Goal: Check status

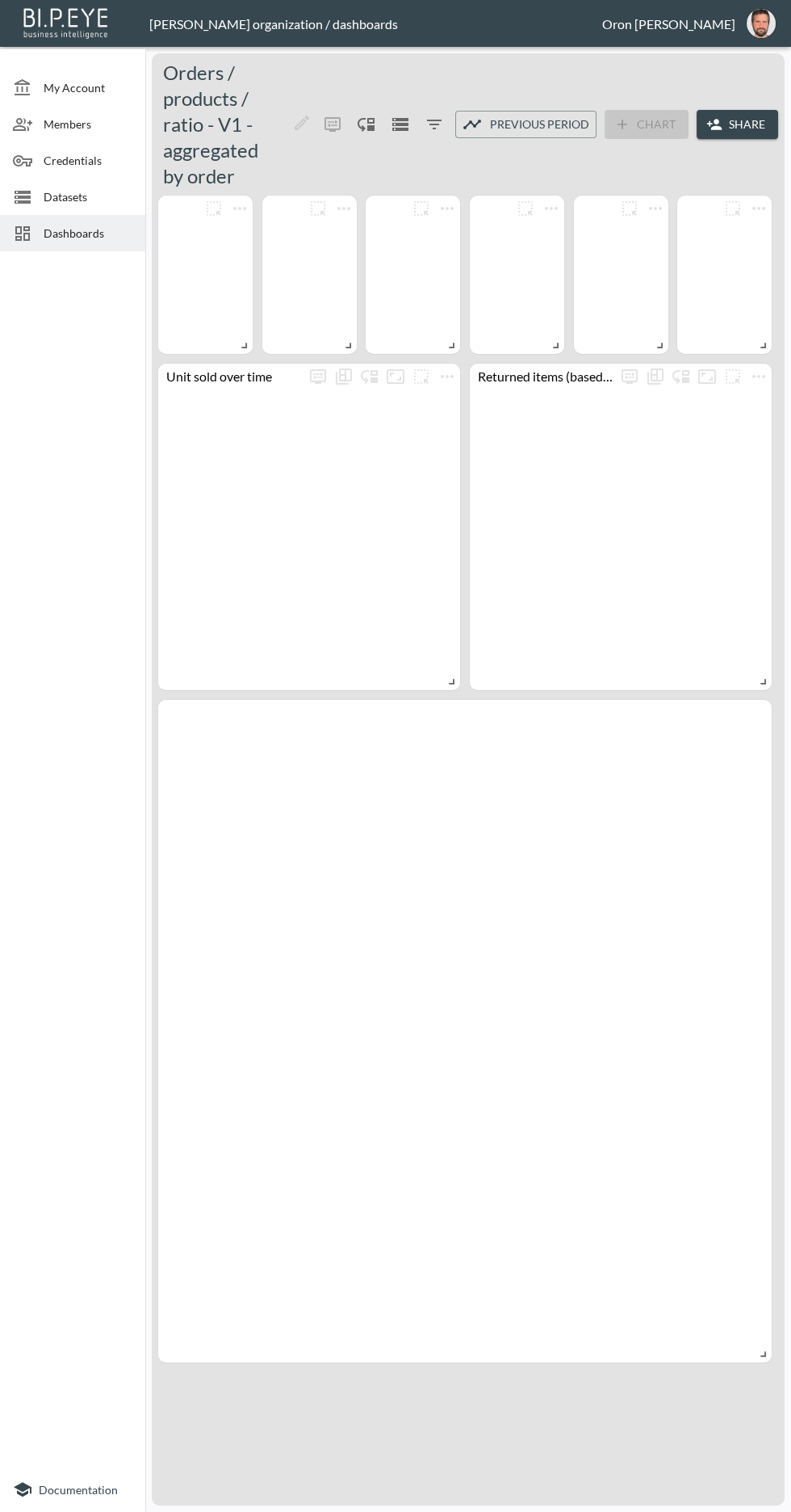
click at [86, 230] on span "Dashboards" at bounding box center [88, 233] width 89 height 17
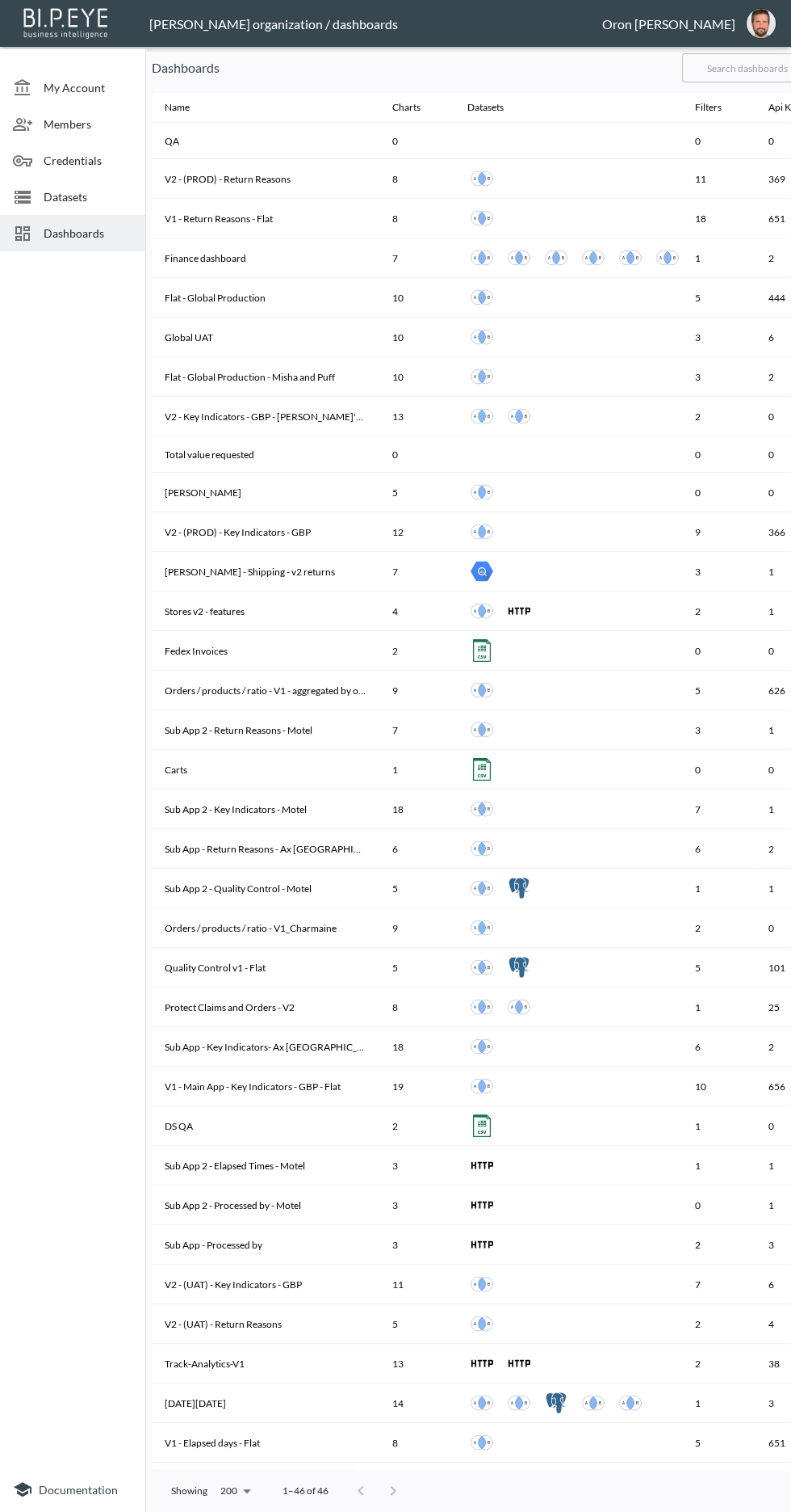
click at [87, 197] on span "Datasets" at bounding box center [88, 196] width 89 height 17
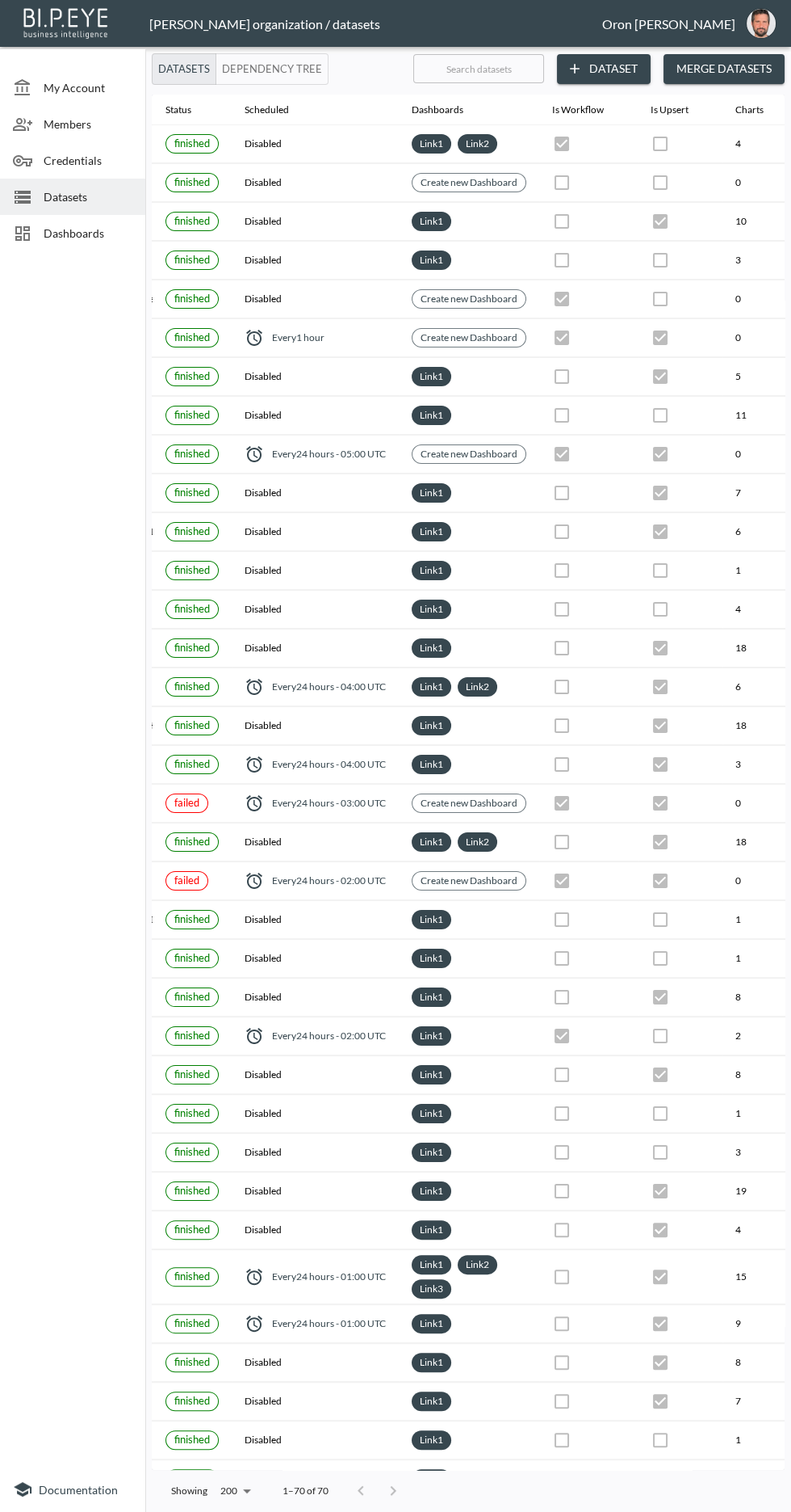
scroll to position [0, 293]
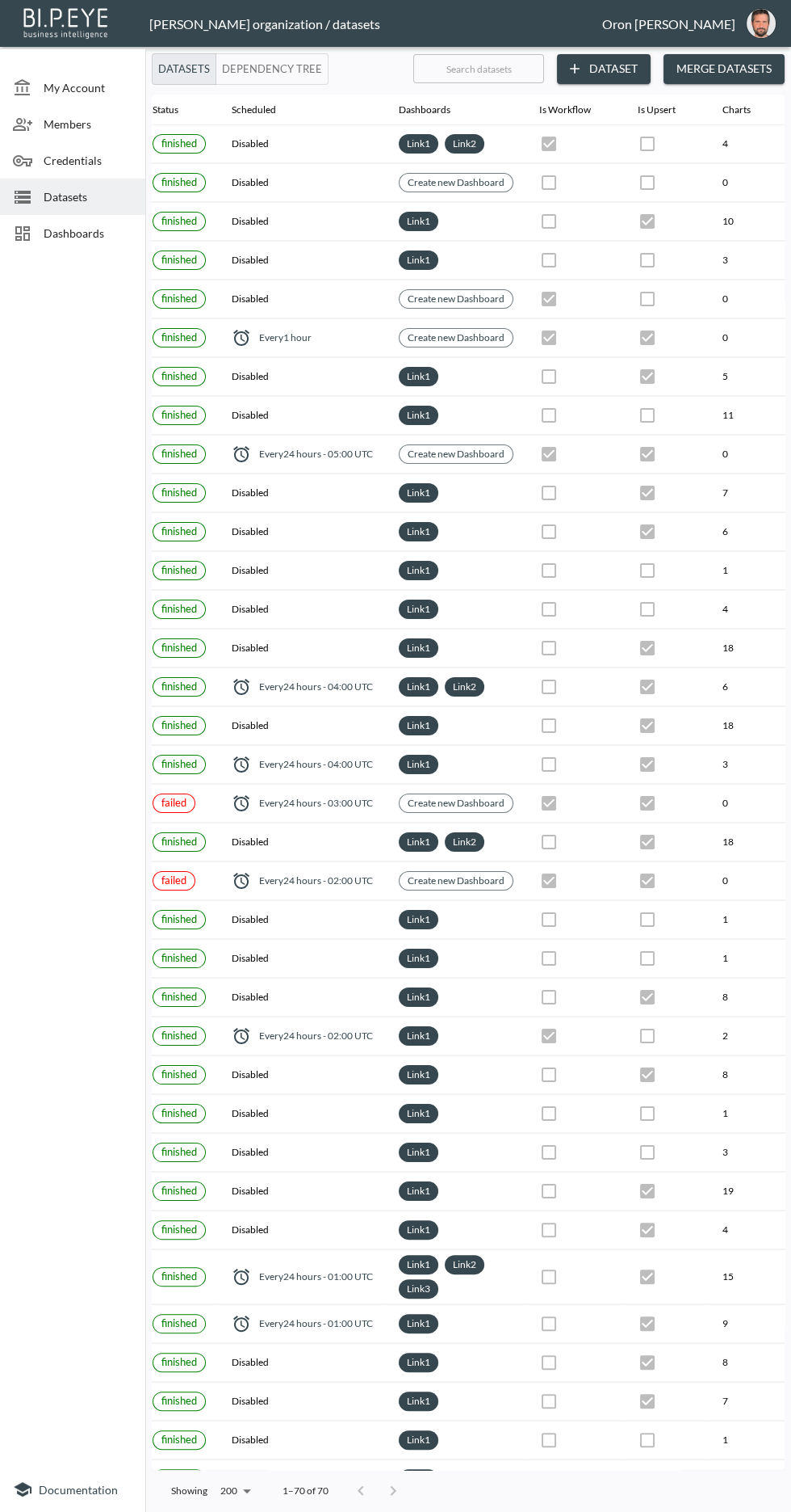
click at [281, 68] on button "Dependency Tree" at bounding box center [272, 69] width 113 height 31
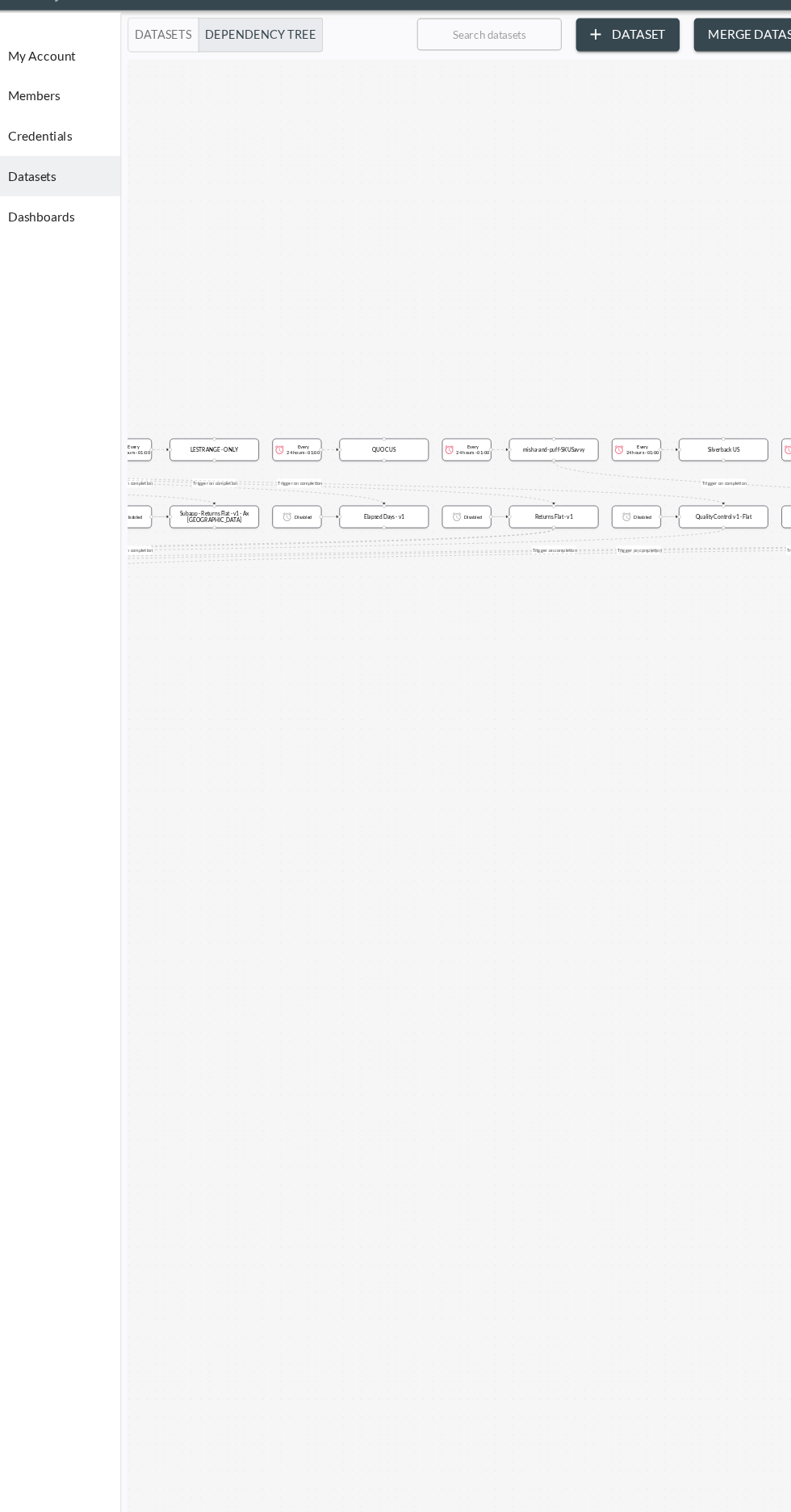
scroll to position [0, 0]
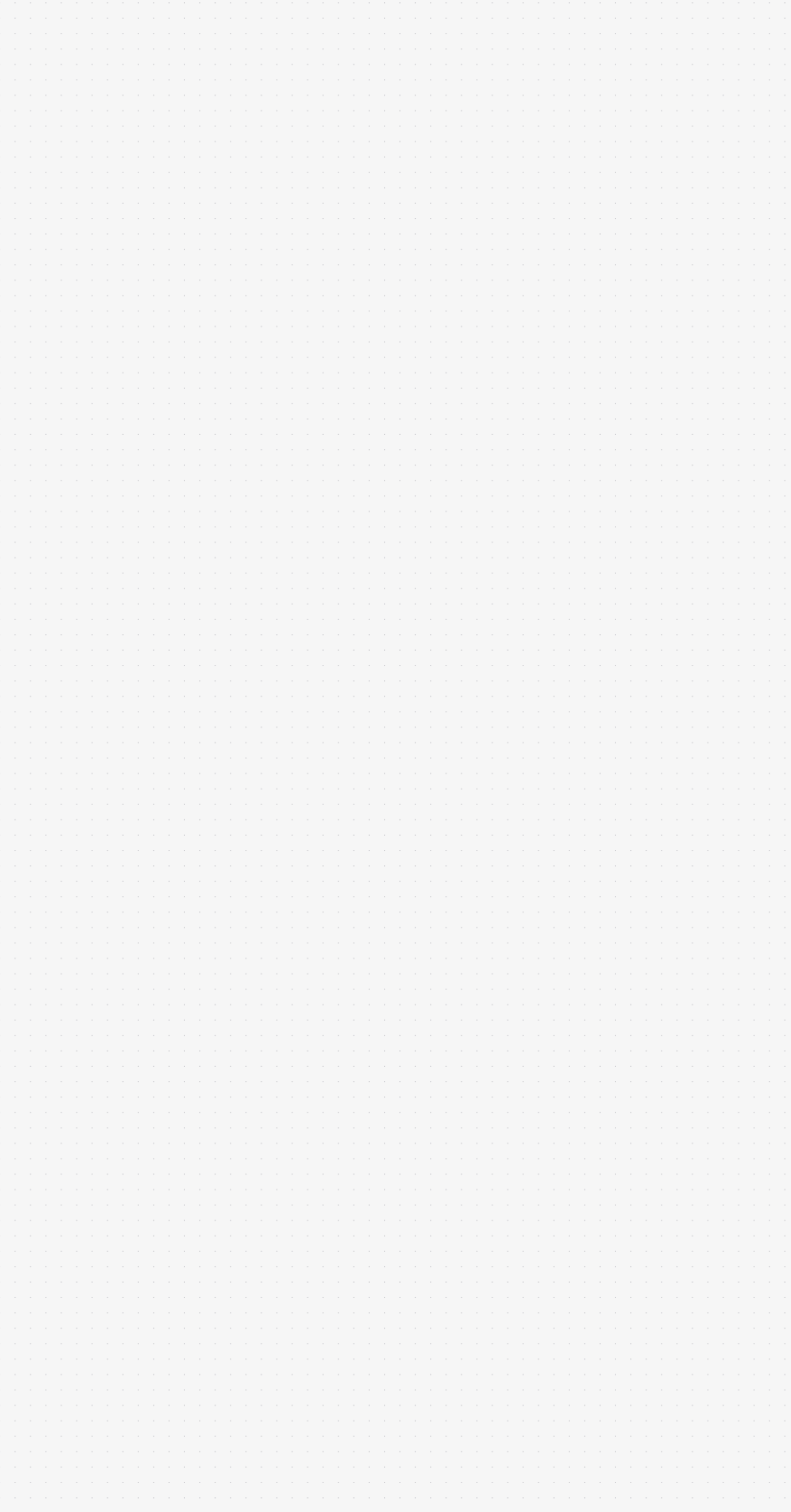
click at [489, 449] on div "Trigger on completion Trigger on completion Trigger on completion Trigger on co…" at bounding box center [468, 801] width 633 height 1420
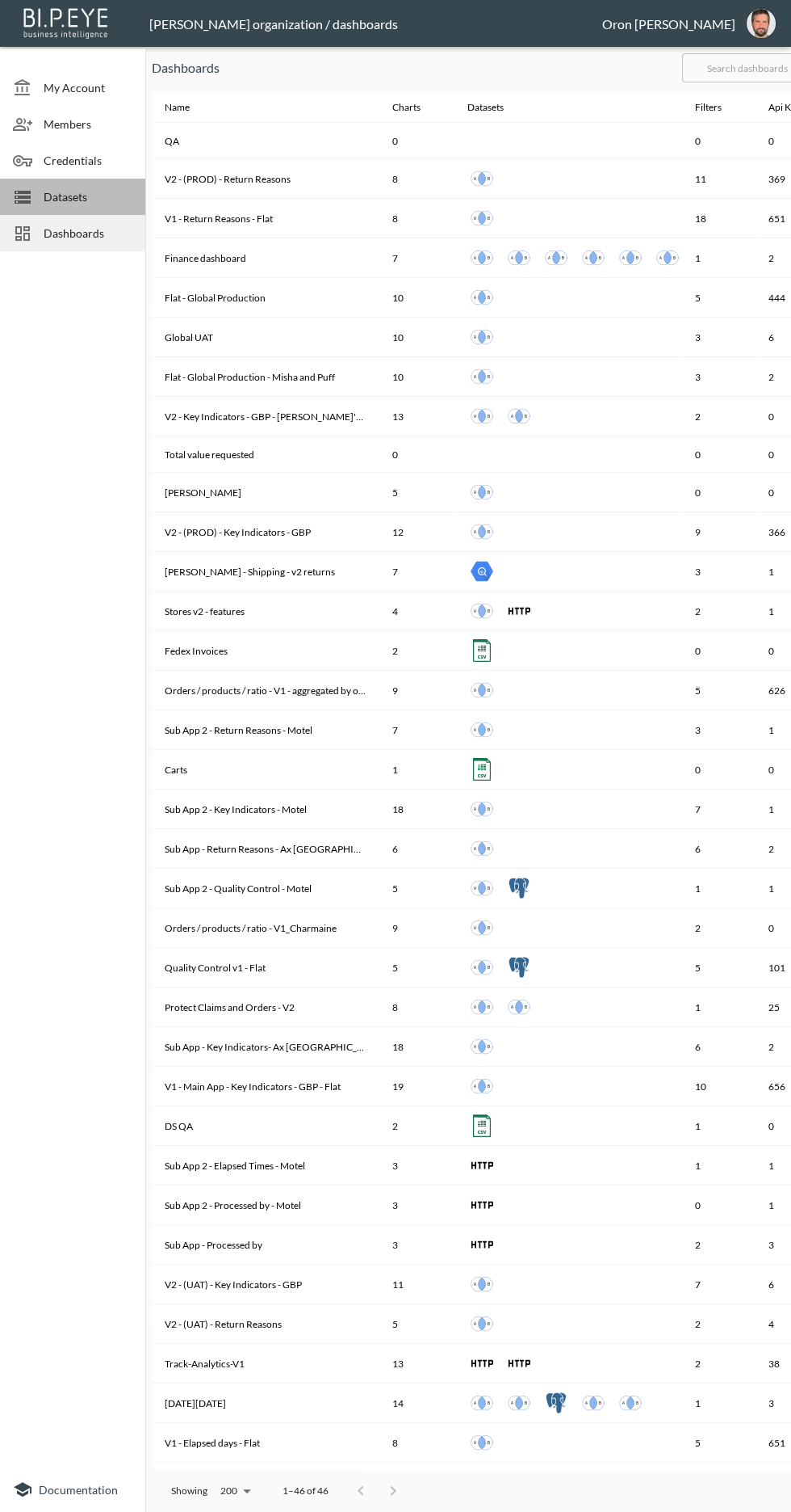
click at [59, 193] on span "Datasets" at bounding box center [88, 196] width 89 height 17
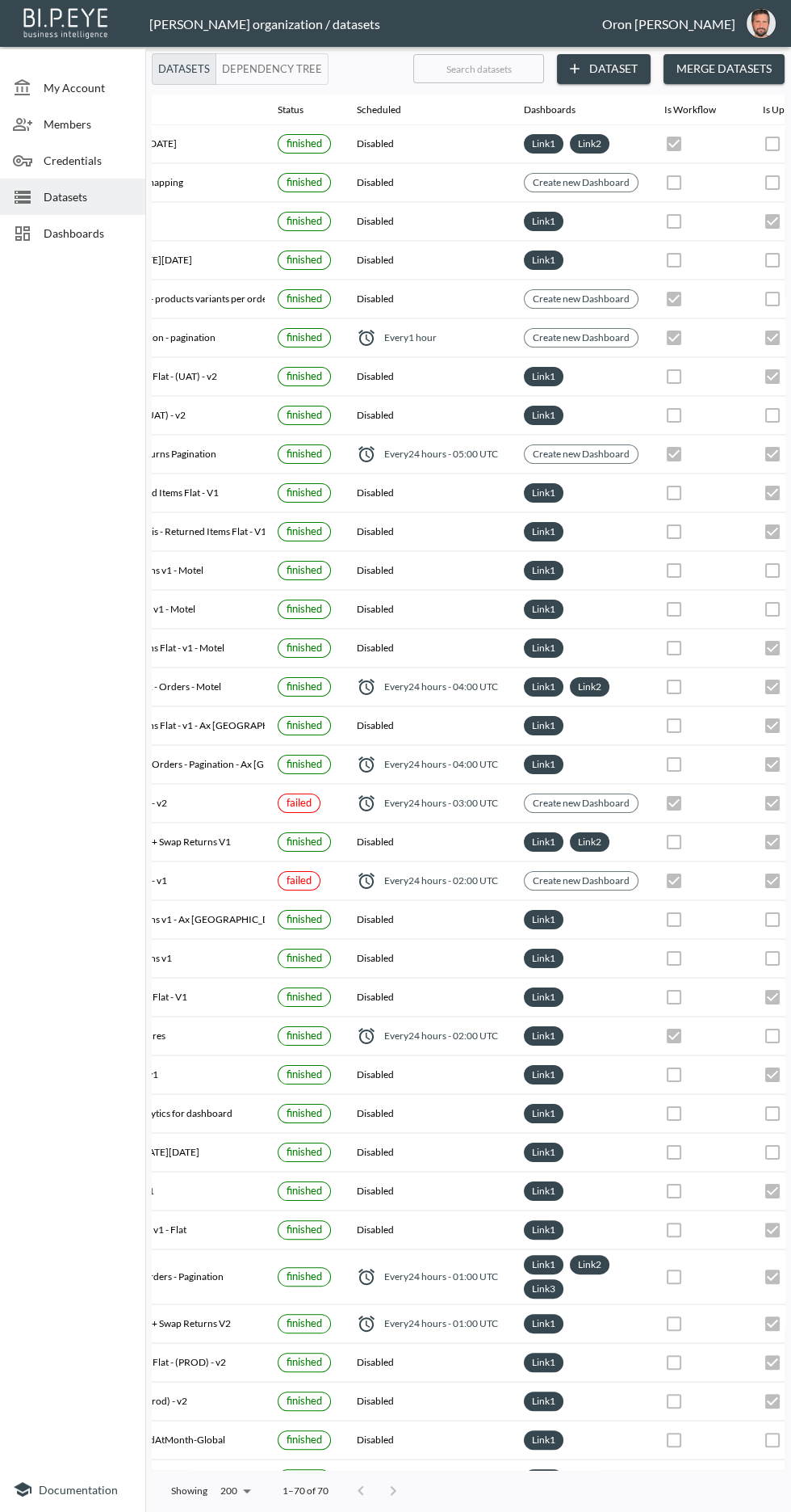
scroll to position [0, 102]
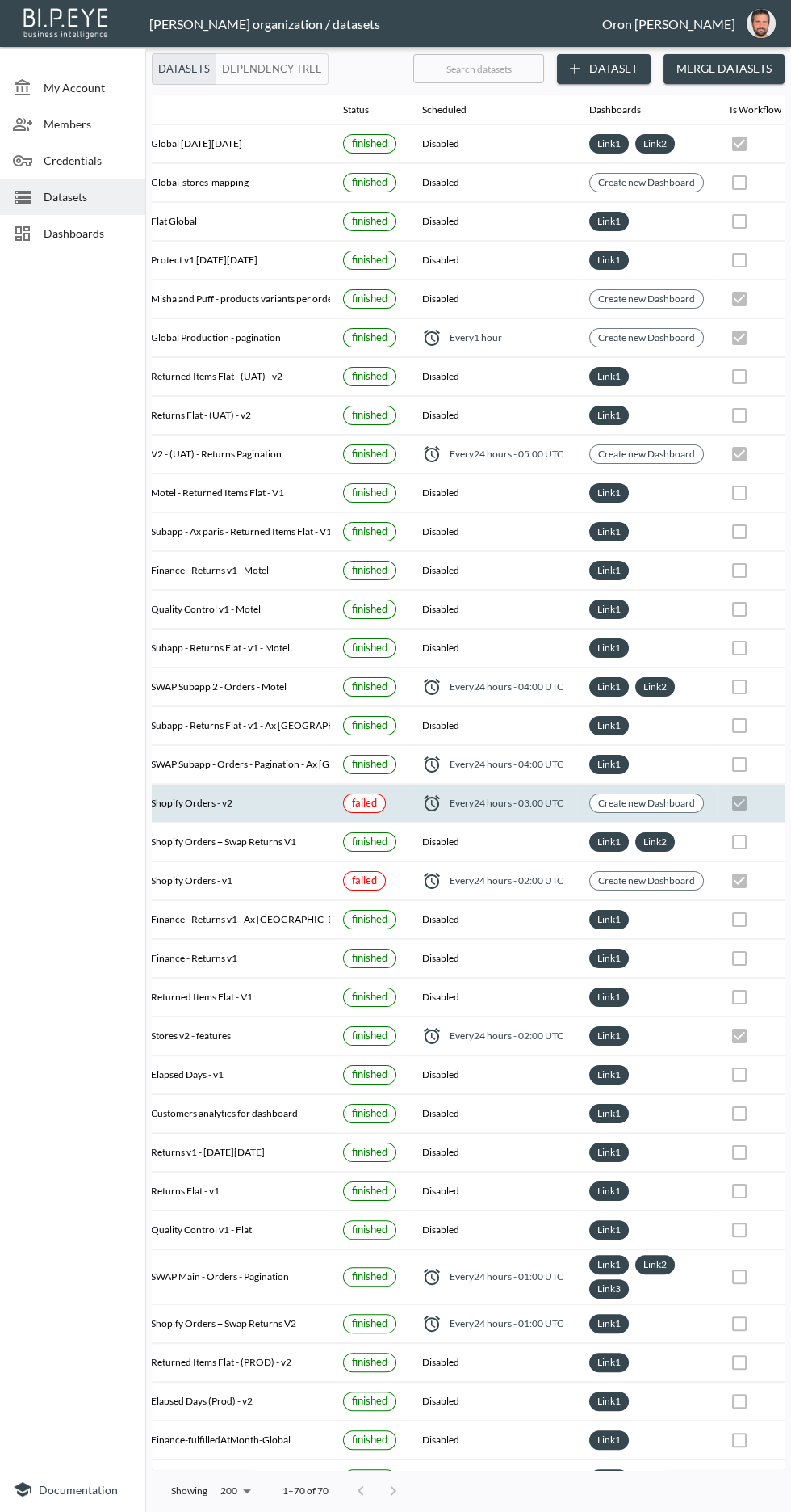
click at [469, 800] on span "Every 24 hours - 03:00 UTC" at bounding box center [507, 803] width 114 height 14
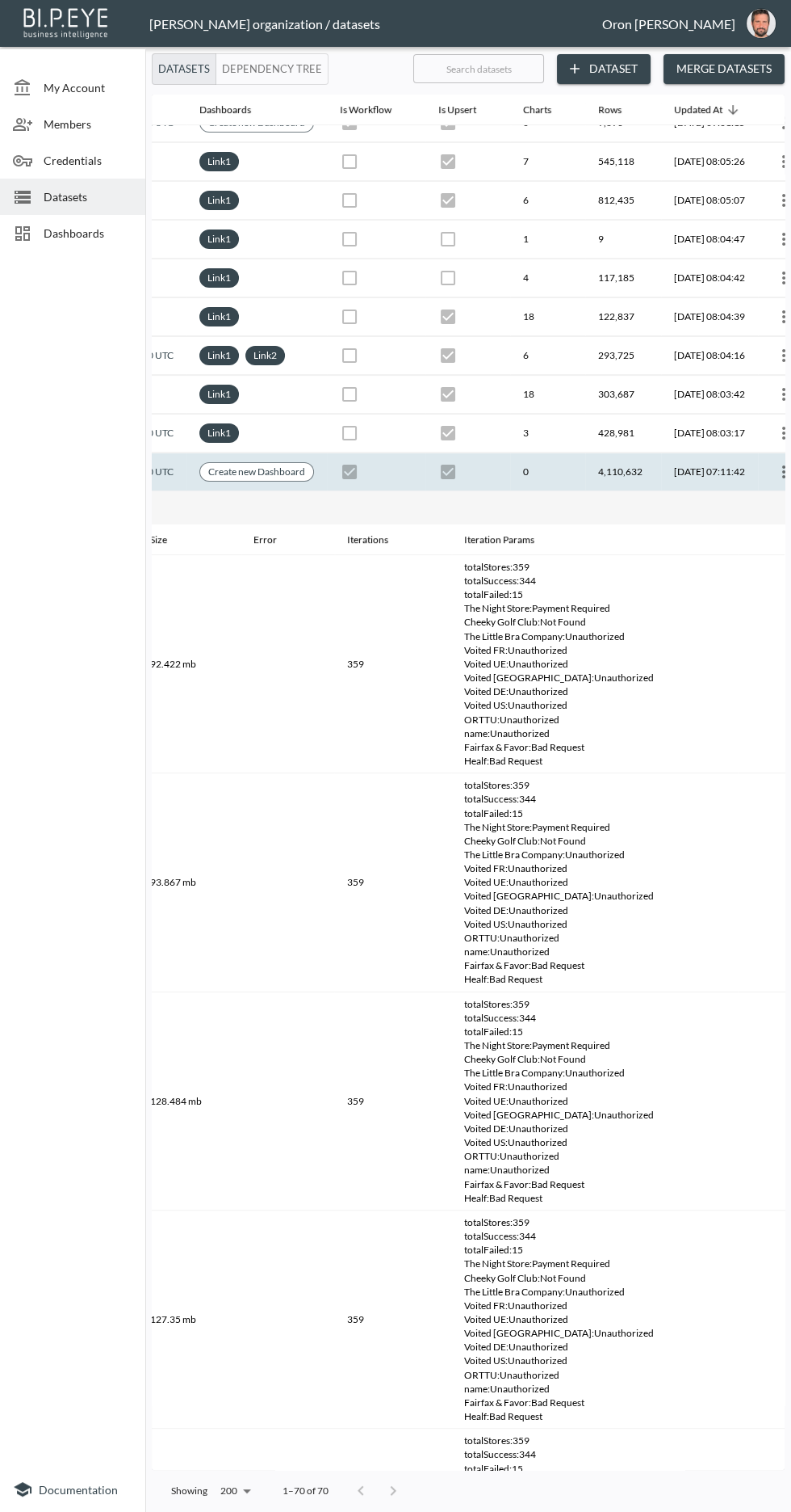
scroll to position [4, 0]
click at [542, 460] on th "0" at bounding box center [548, 471] width 75 height 38
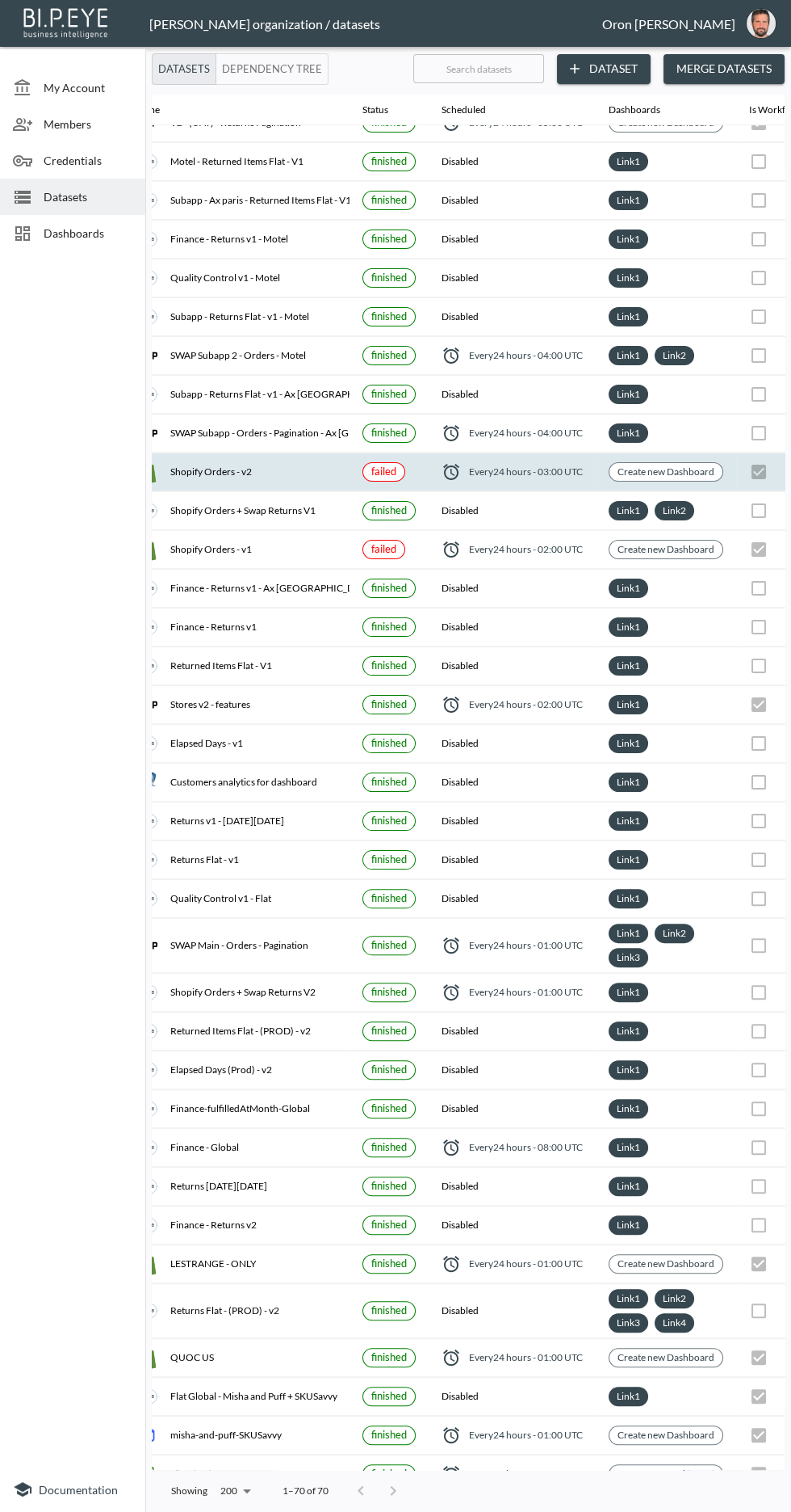
scroll to position [331, 88]
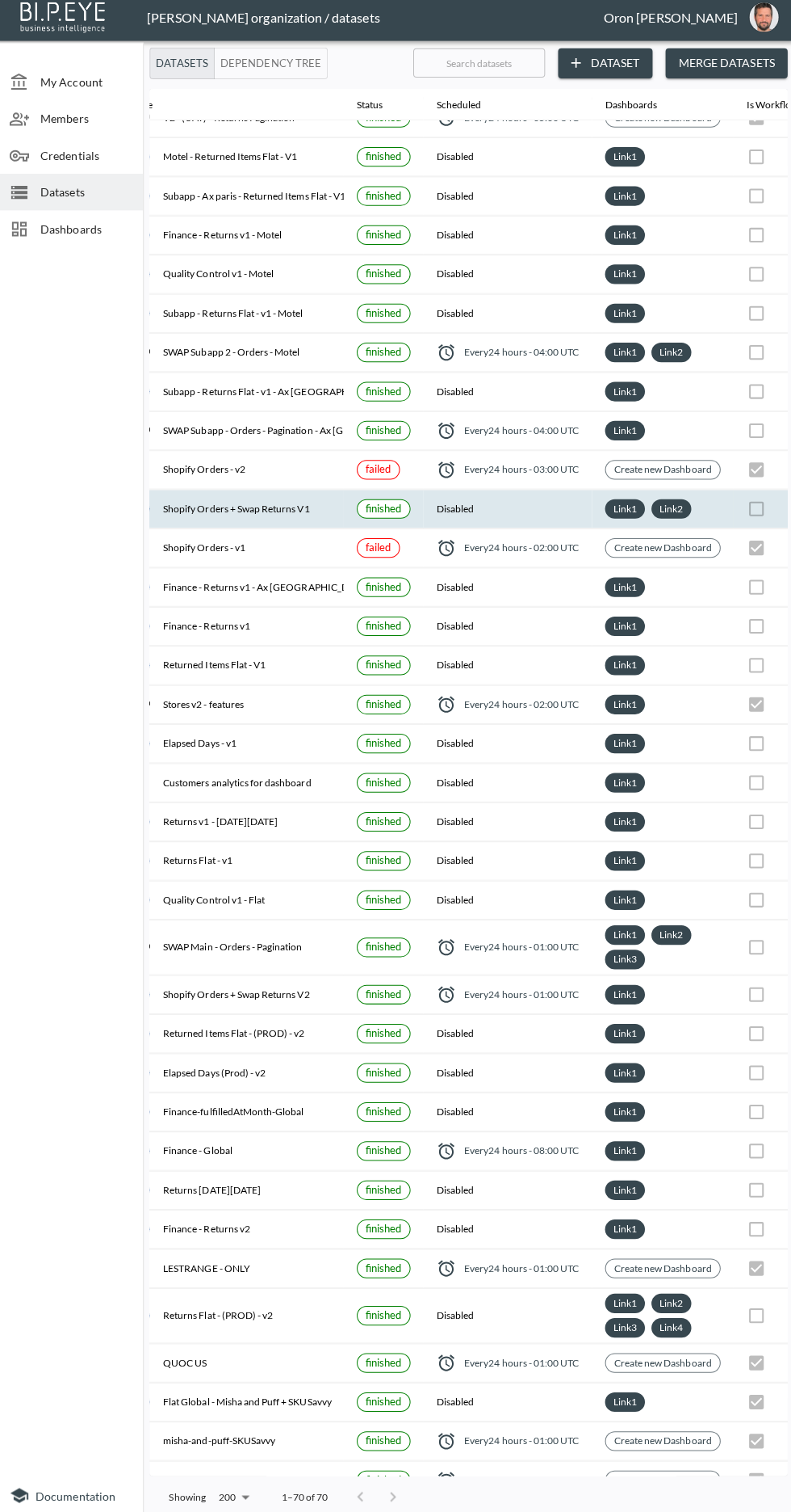
click at [233, 515] on th "Shopify Orders + Swap Returns V1" at bounding box center [231, 511] width 228 height 38
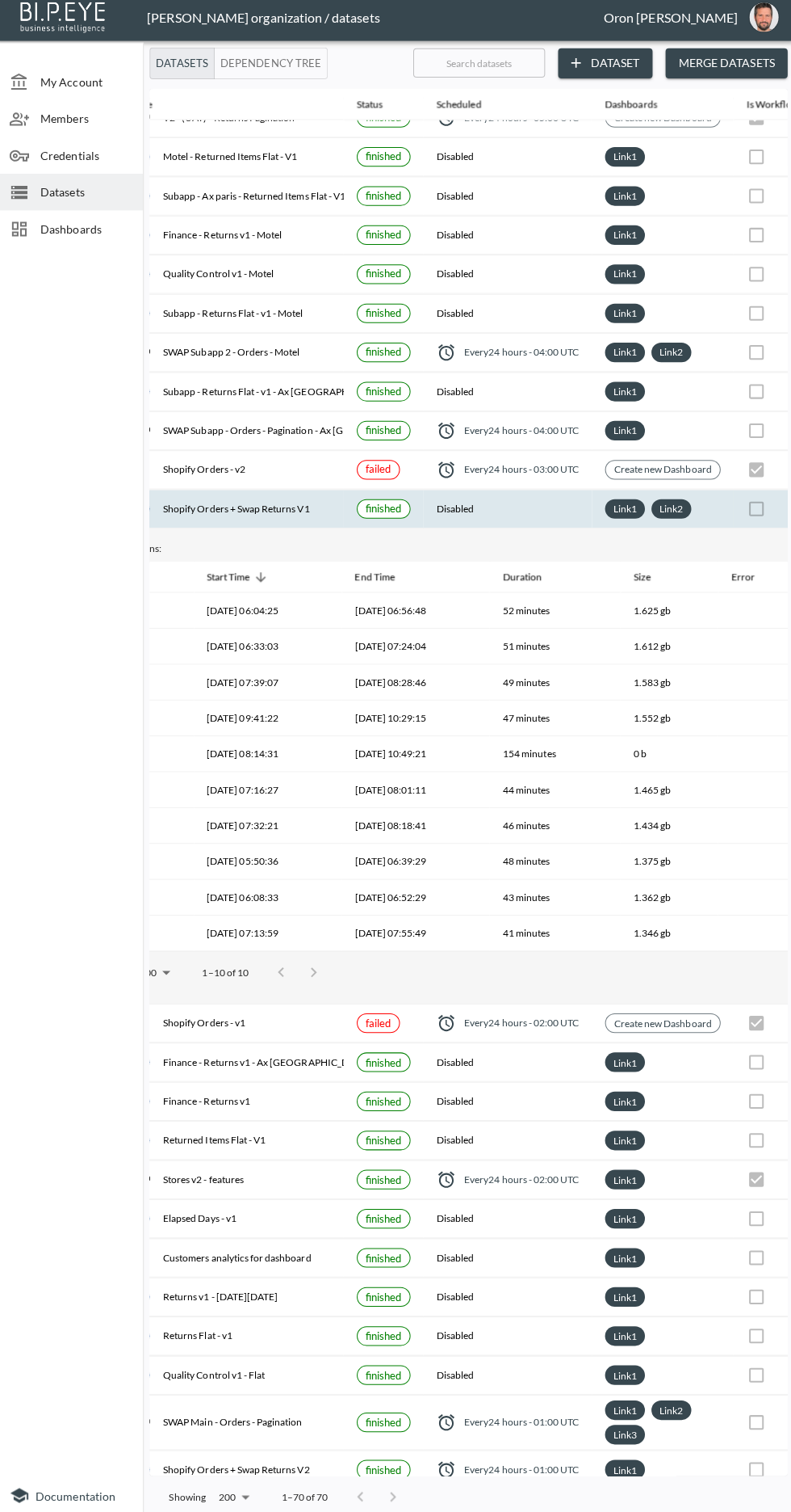
click at [218, 499] on div "Shopify Orders + Swap Returns V1" at bounding box center [231, 511] width 202 height 23
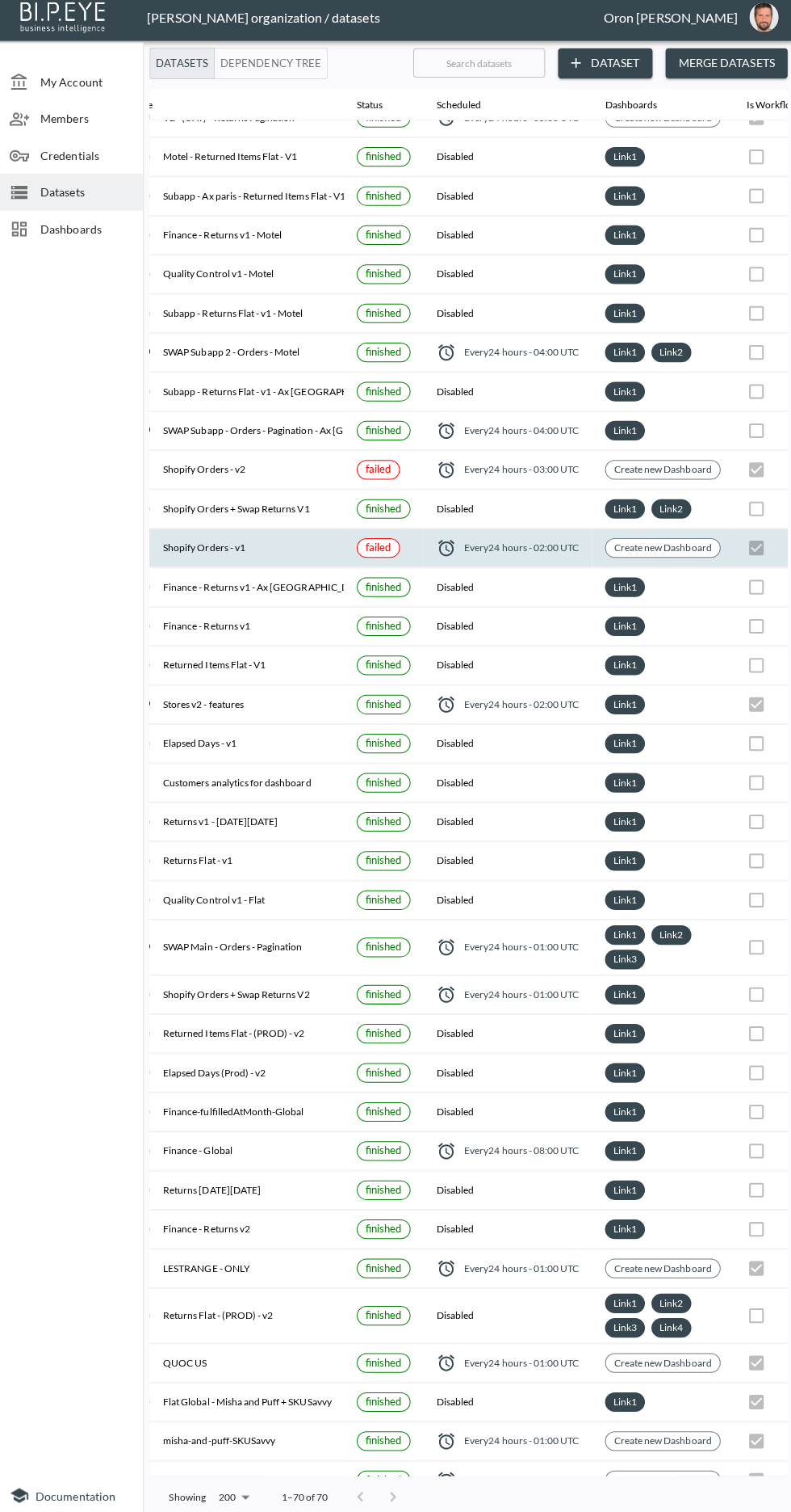
click at [209, 538] on div "Shopify Orders - v1" at bounding box center [231, 549] width 202 height 23
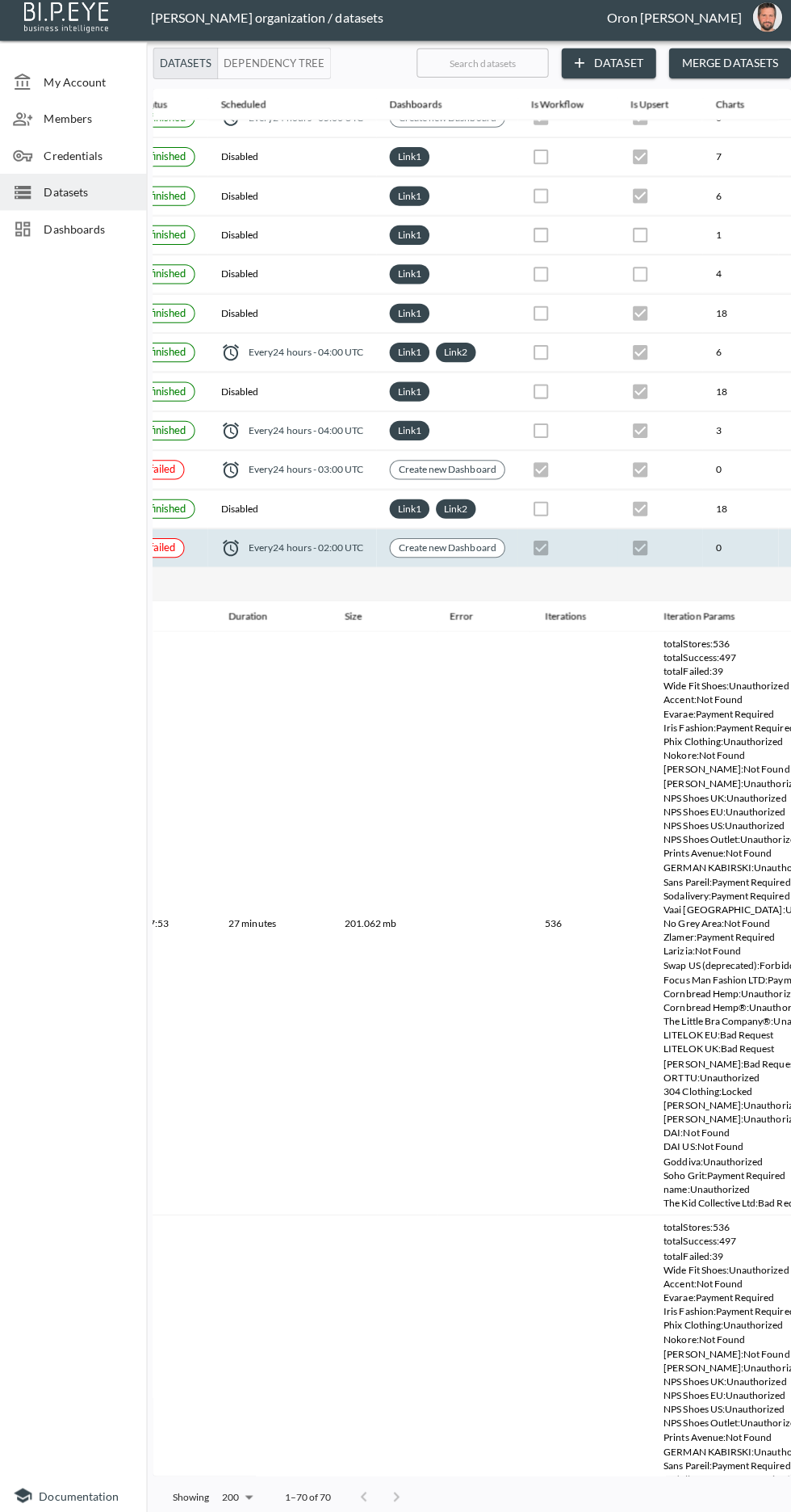
scroll to position [331, 0]
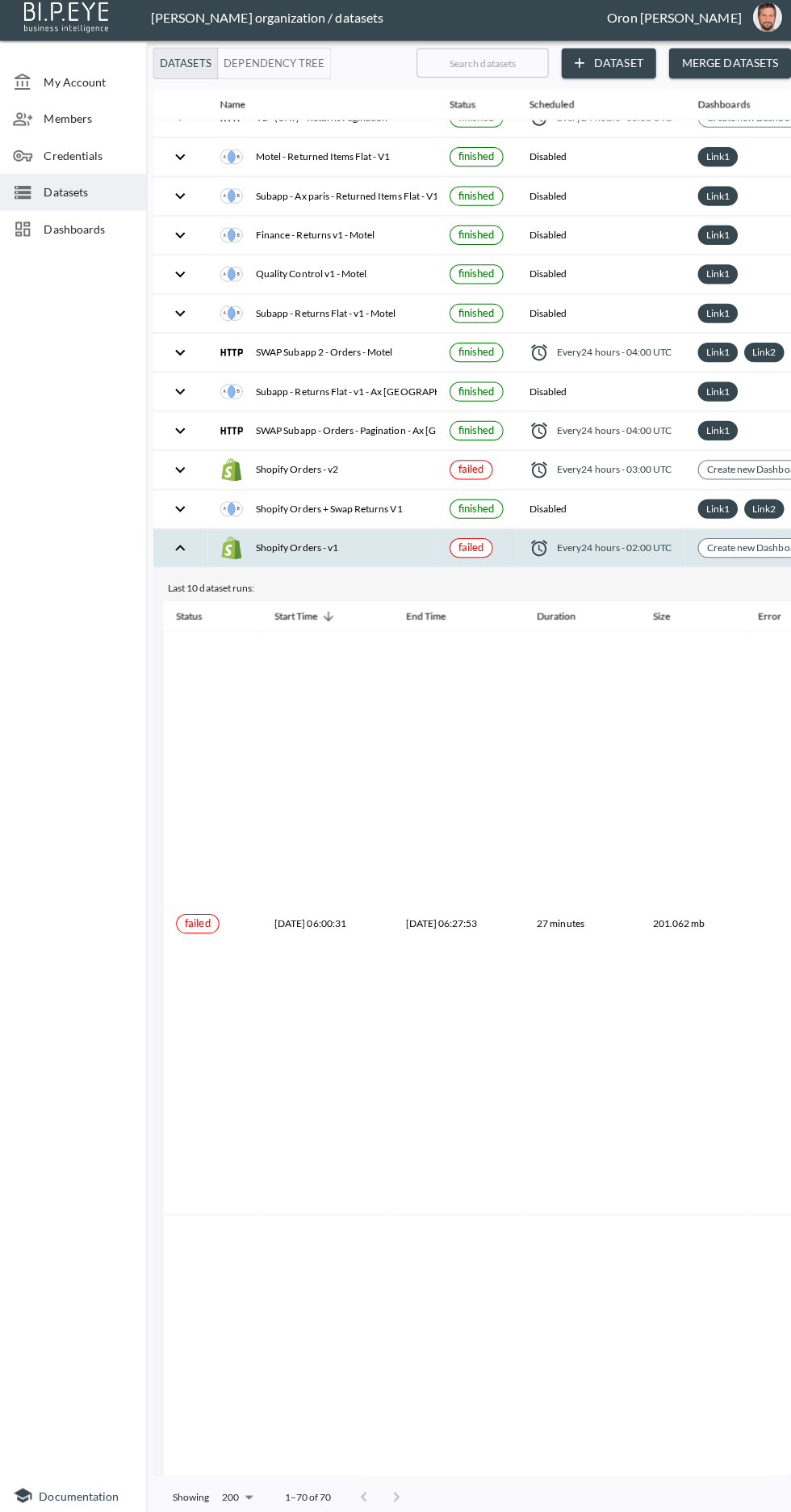
click at [274, 538] on div "Shopify Orders - v1" at bounding box center [318, 549] width 202 height 23
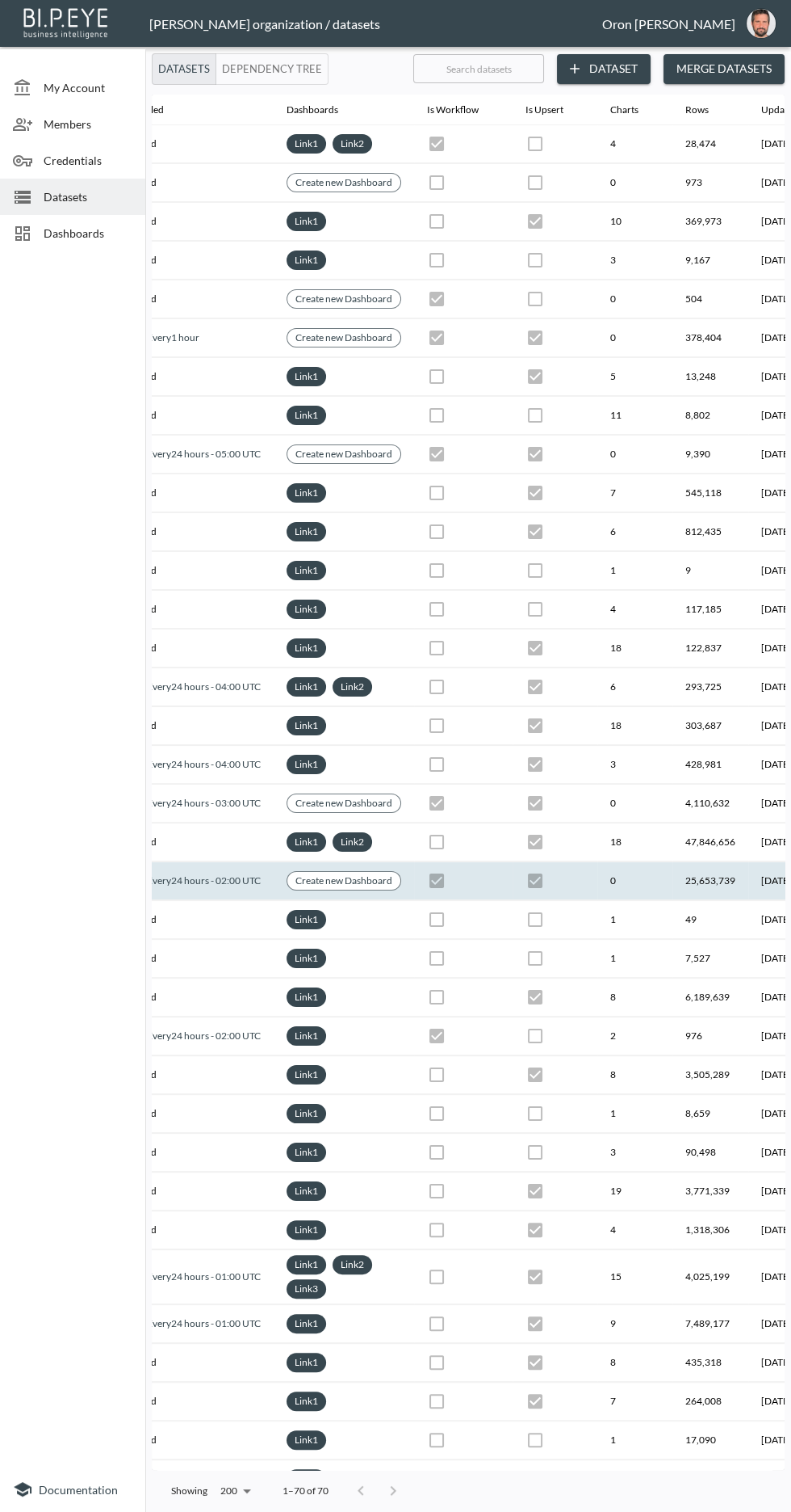
scroll to position [0, 546]
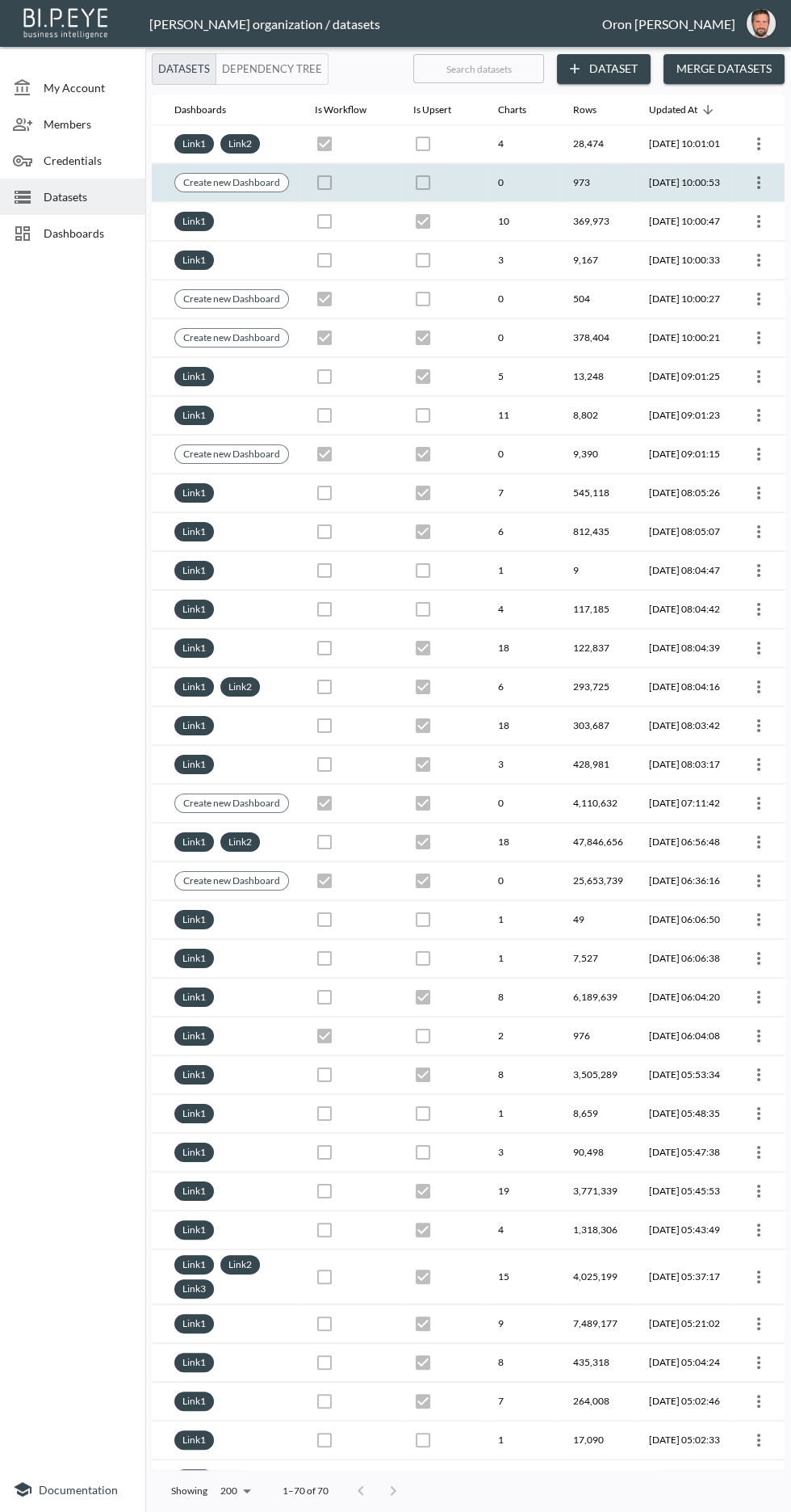
click at [485, 181] on th "0" at bounding box center [523, 183] width 75 height 38
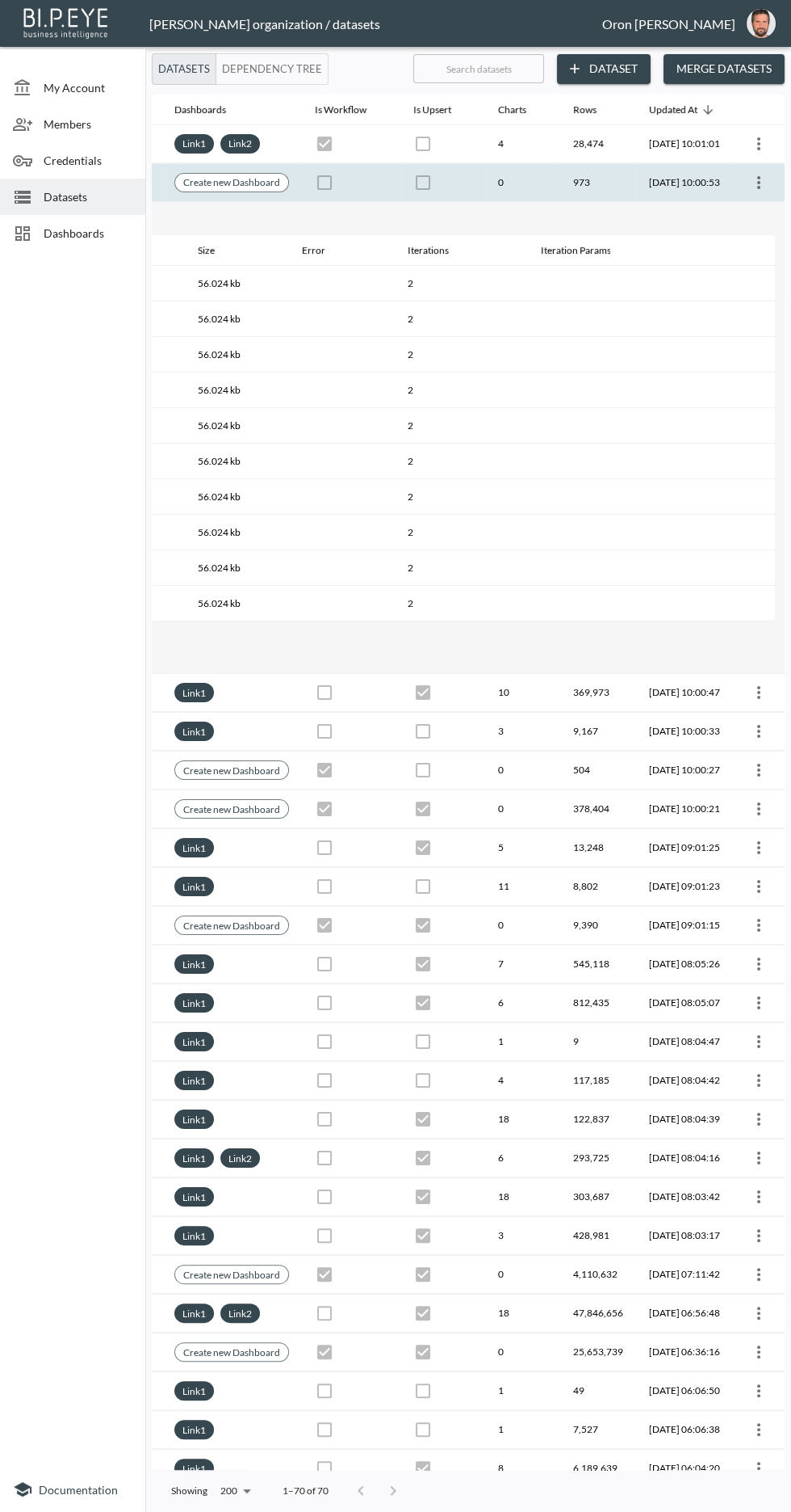
click at [448, 181] on th at bounding box center [442, 183] width 85 height 38
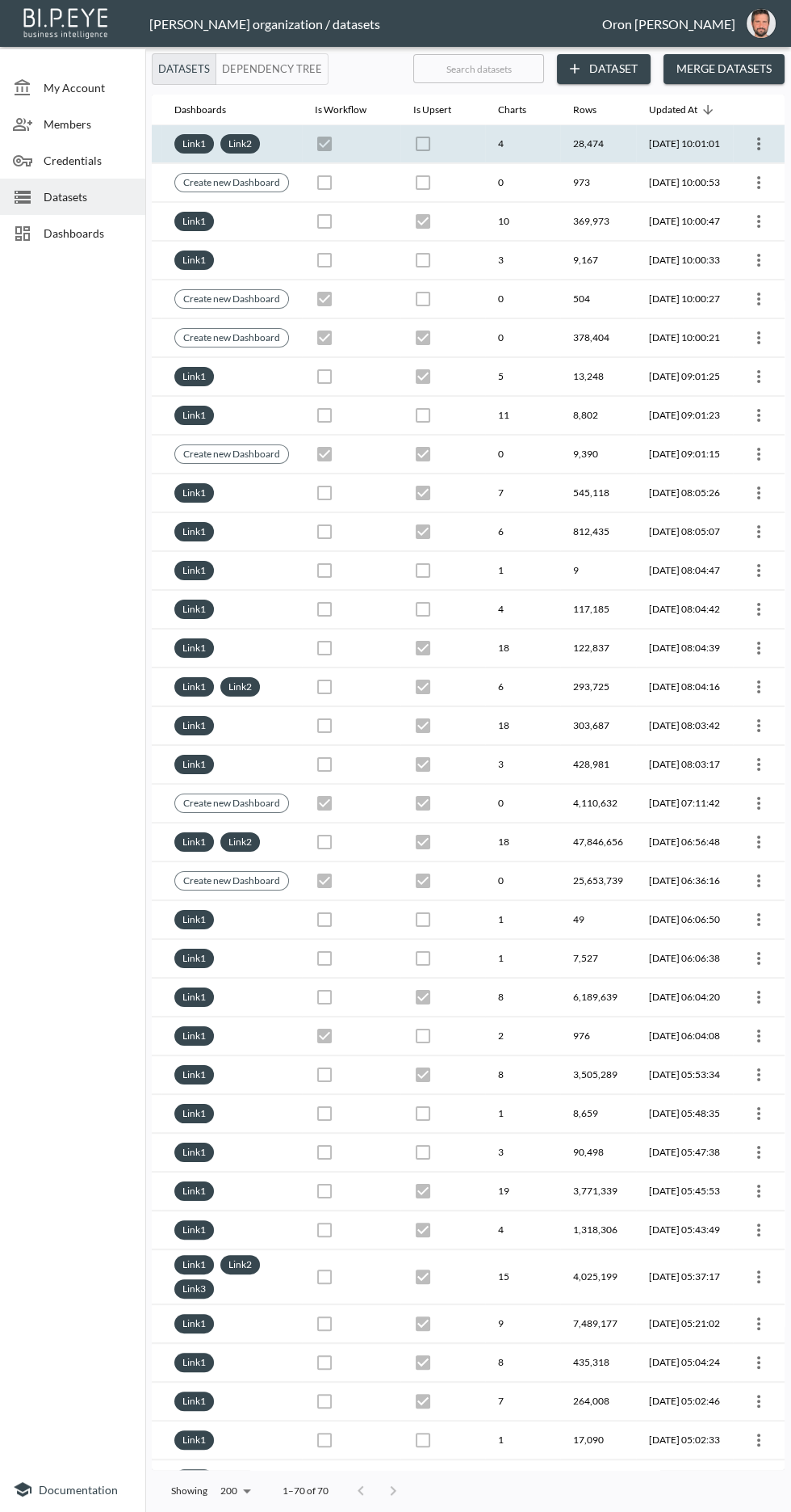
click at [423, 143] on th at bounding box center [442, 143] width 85 height 38
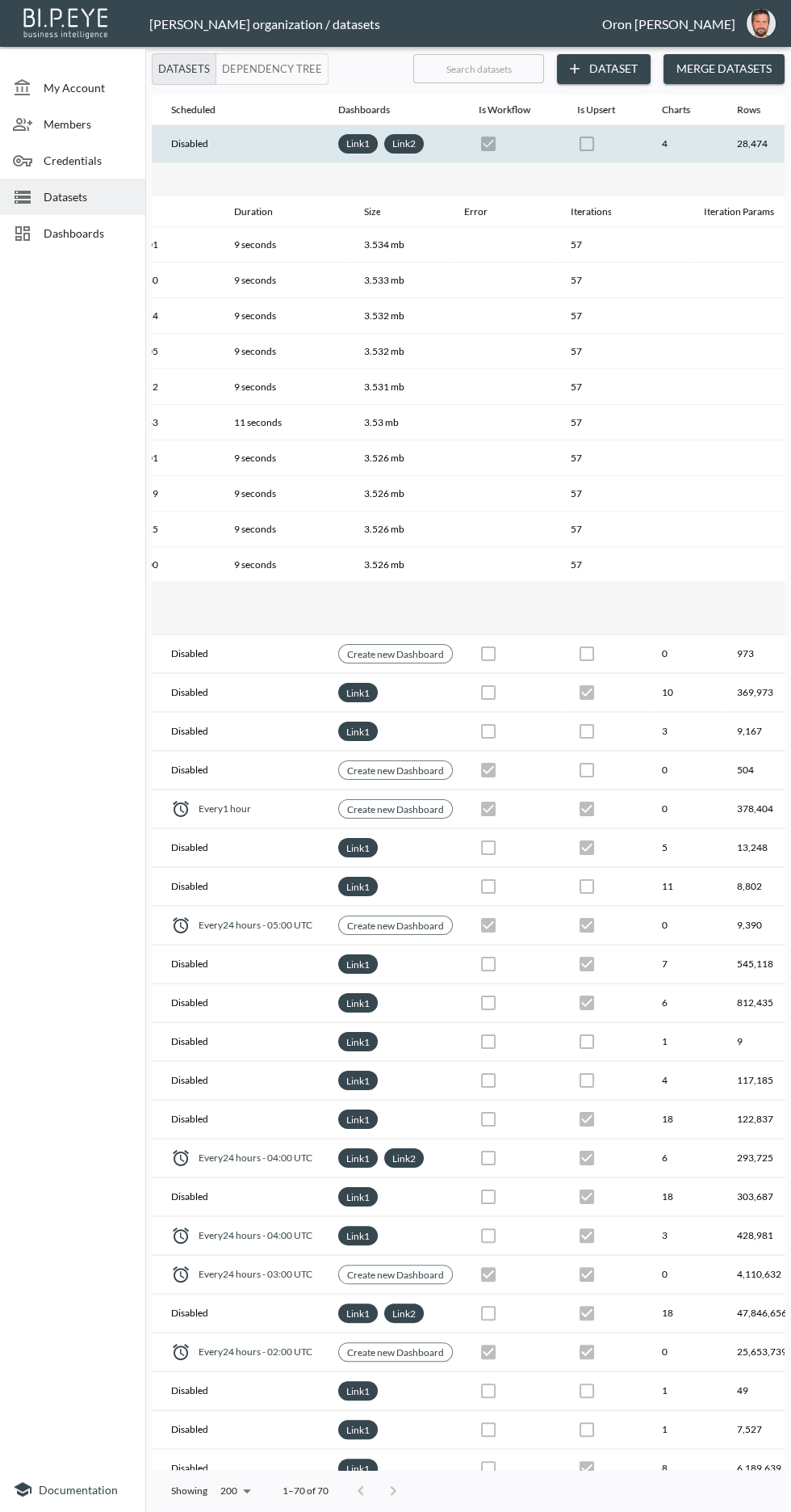
scroll to position [0, 350]
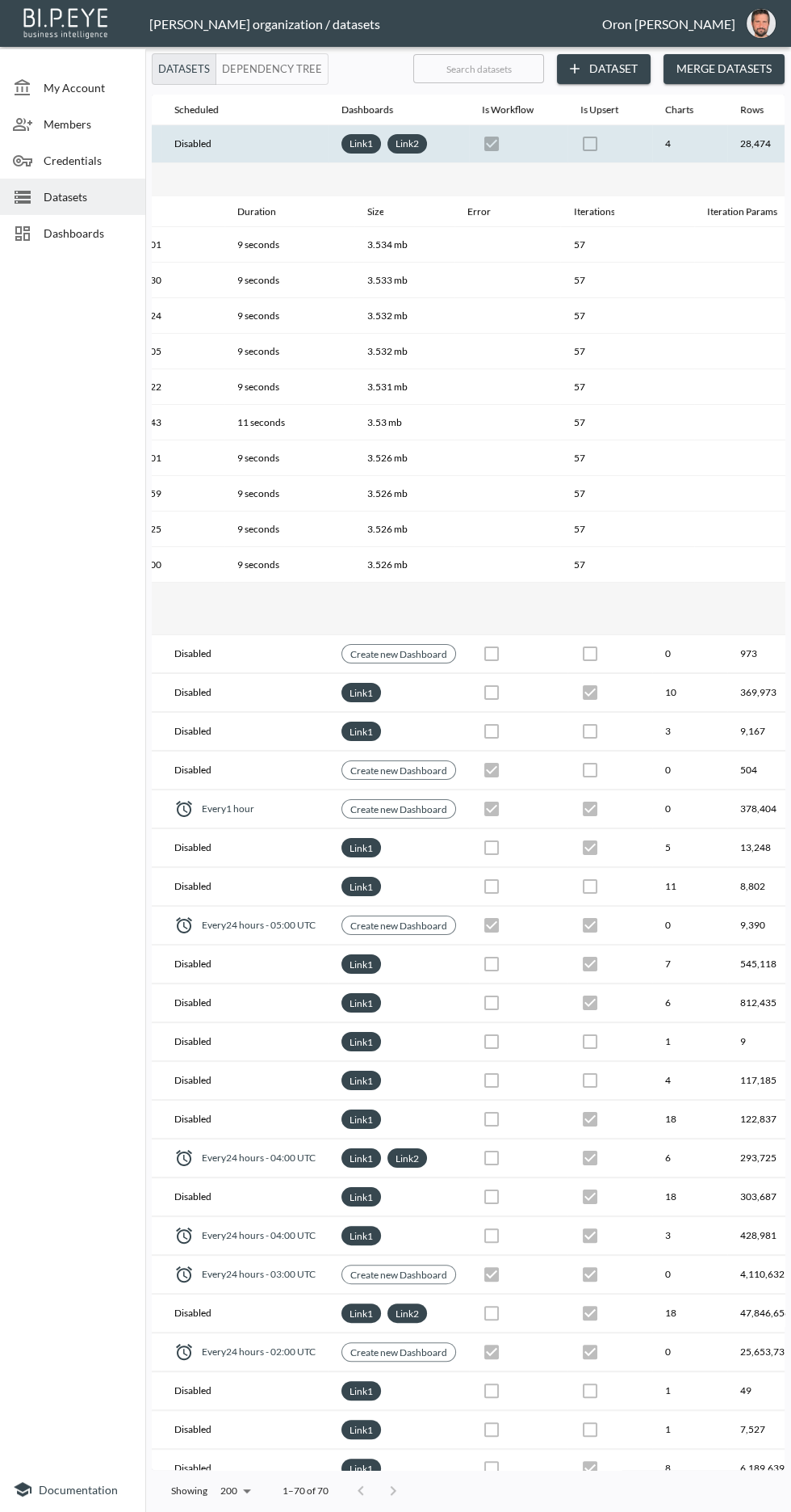
click at [571, 150] on th at bounding box center [610, 143] width 85 height 38
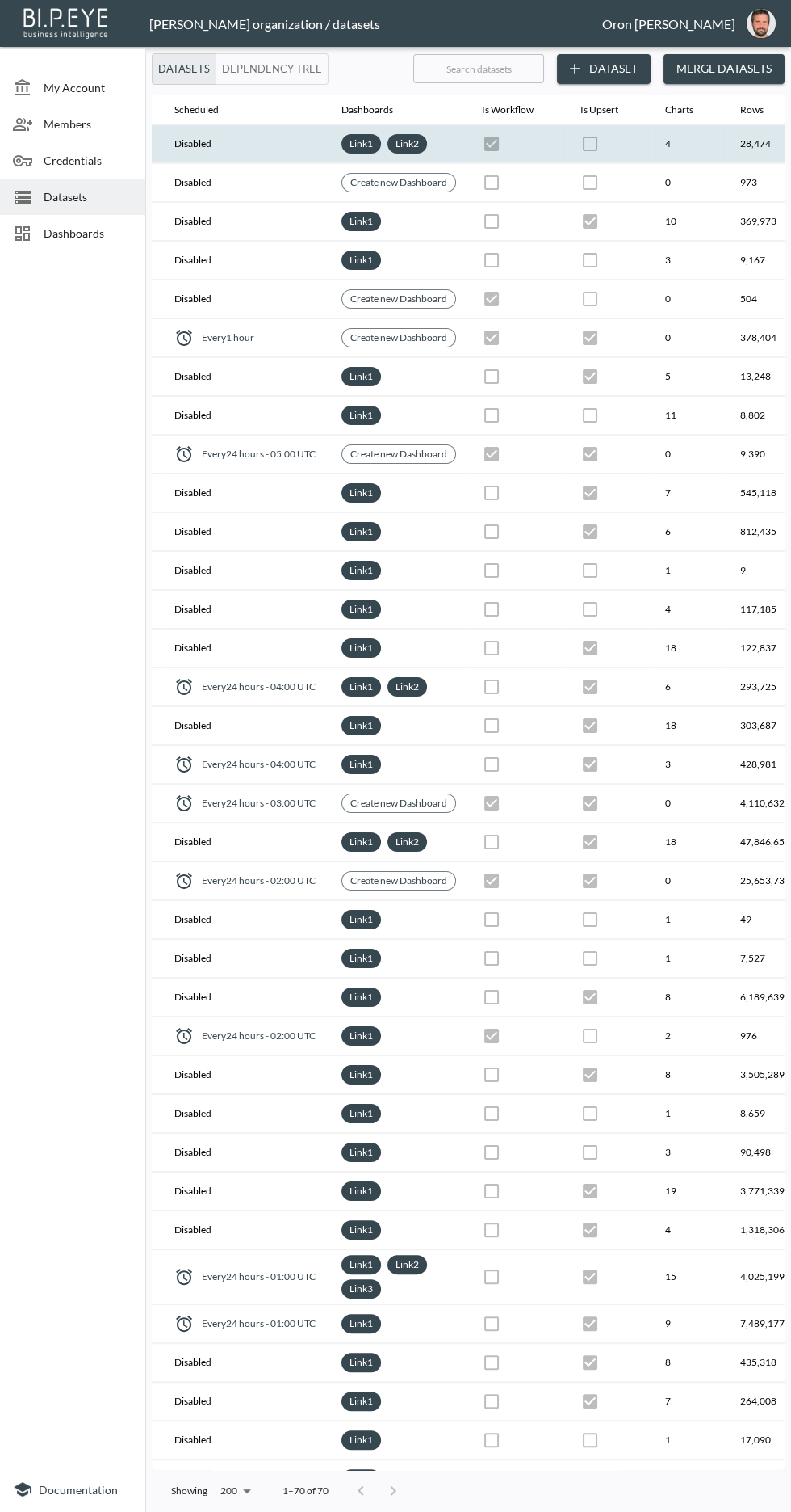
scroll to position [9, 0]
